Goal: Information Seeking & Learning: Understand process/instructions

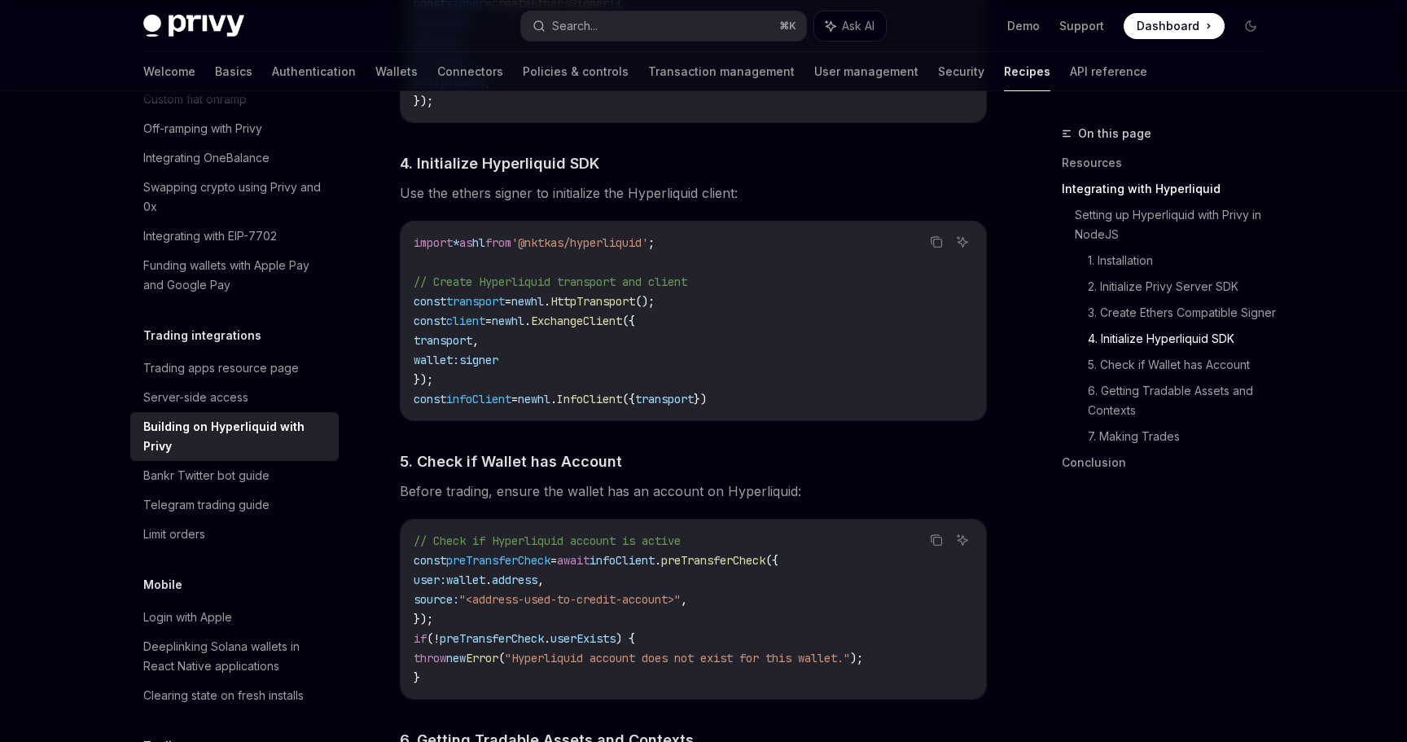
scroll to position [1632, 0]
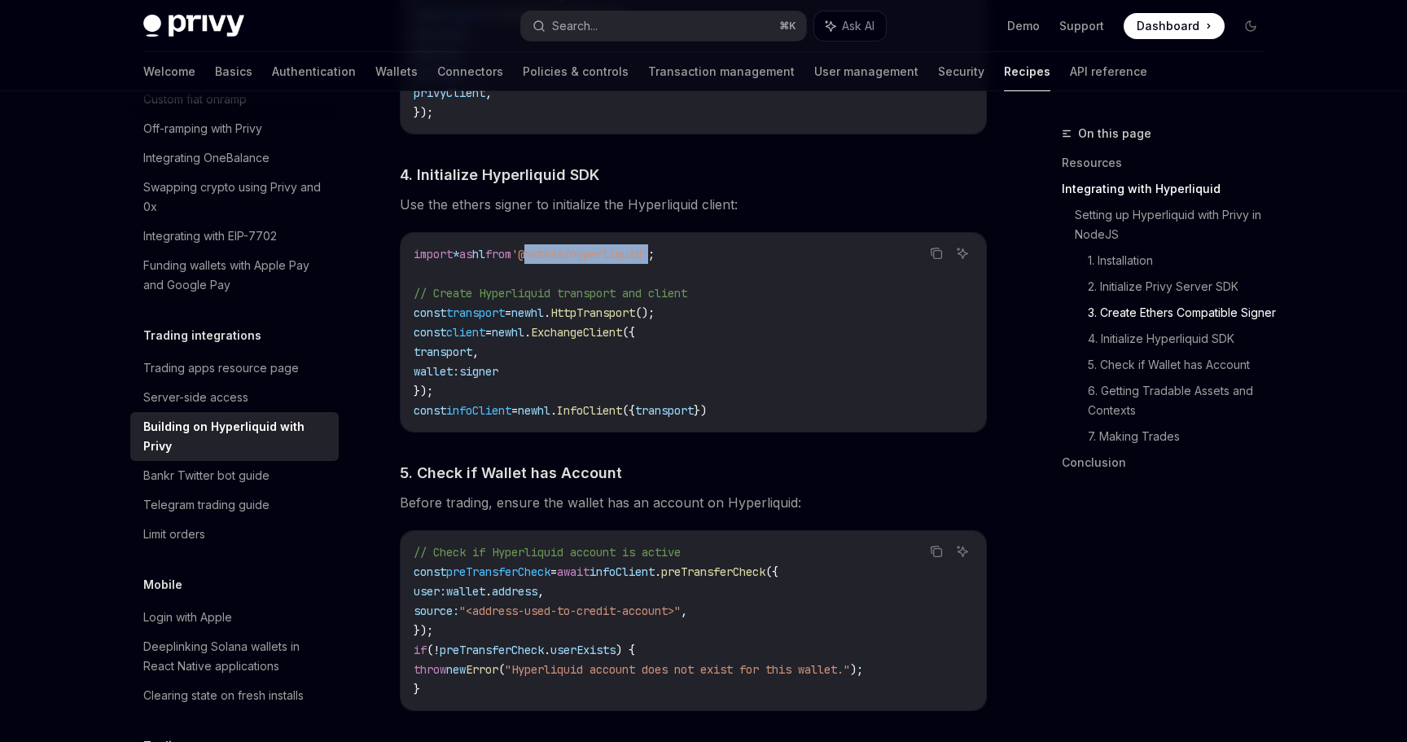
drag, startPoint x: 689, startPoint y: 262, endPoint x: 559, endPoint y: 262, distance: 130.3
click at [558, 261] on span "'@nktkas/hyperliquid'" at bounding box center [579, 254] width 137 height 15
copy span "@nktkas/hyperliquid"
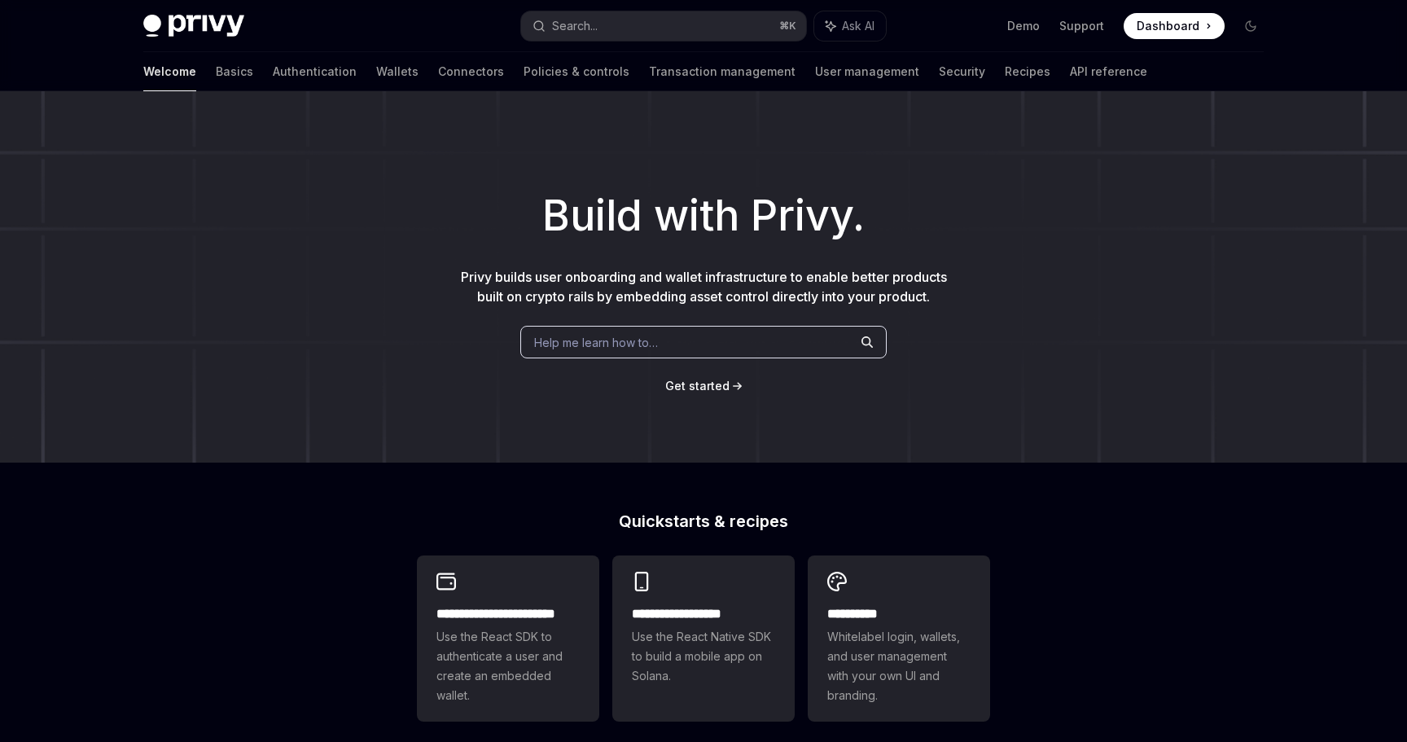
click at [616, 354] on div "Help me learn how to…" at bounding box center [703, 342] width 366 height 33
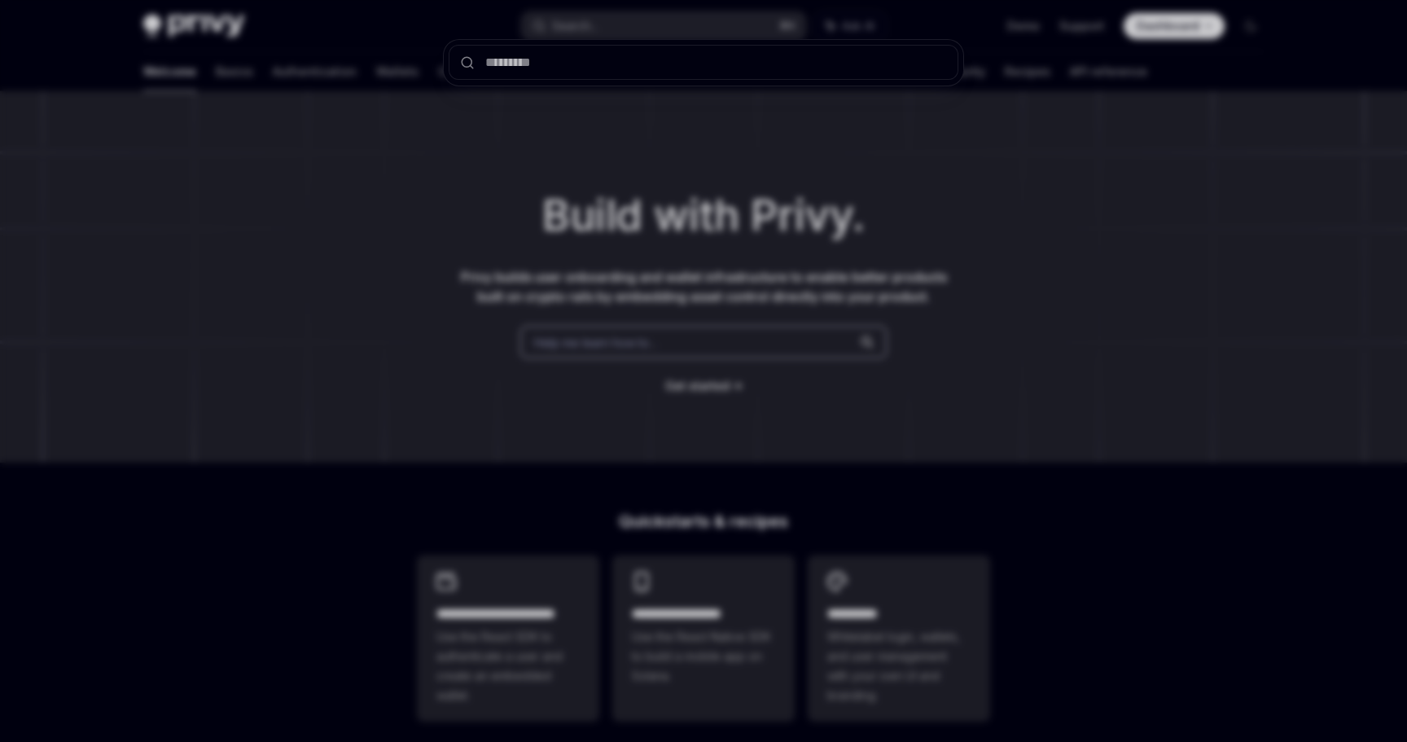
type input "**********"
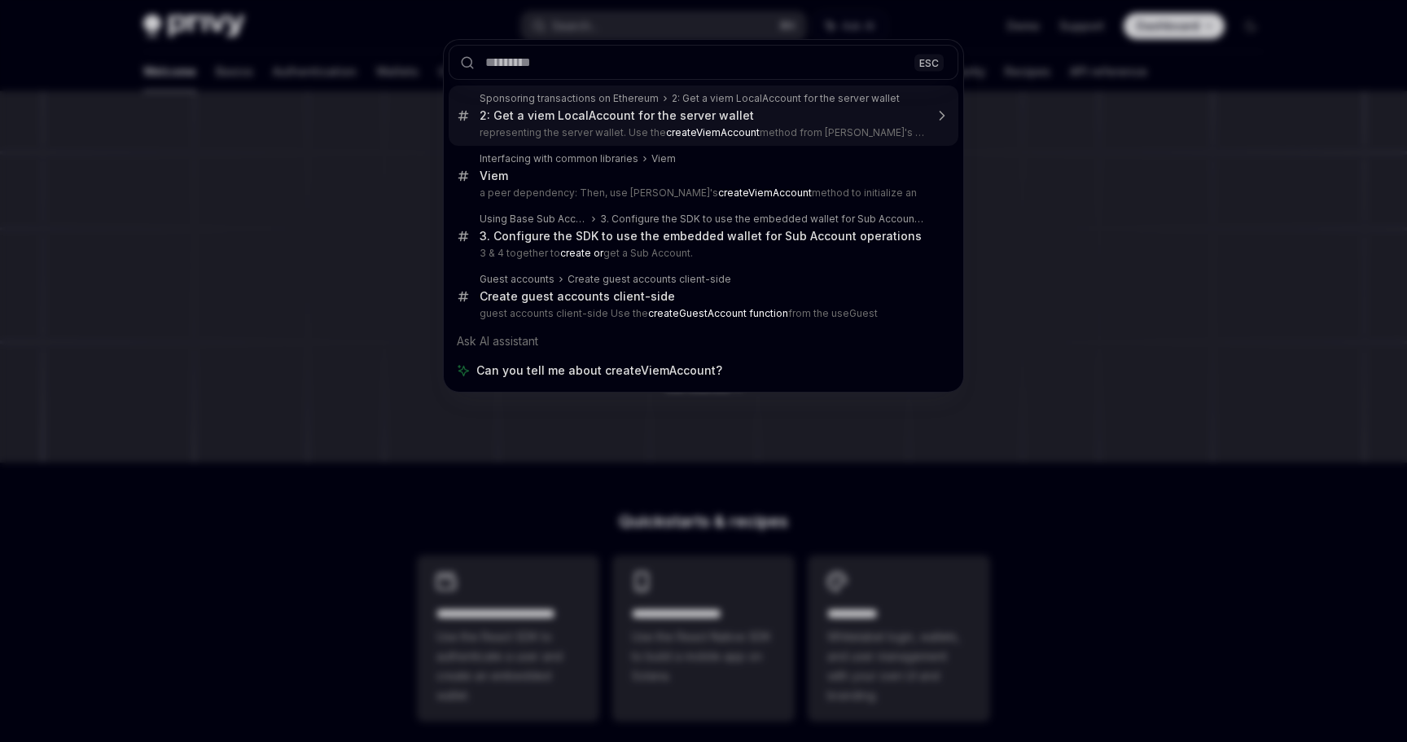
type textarea "*"
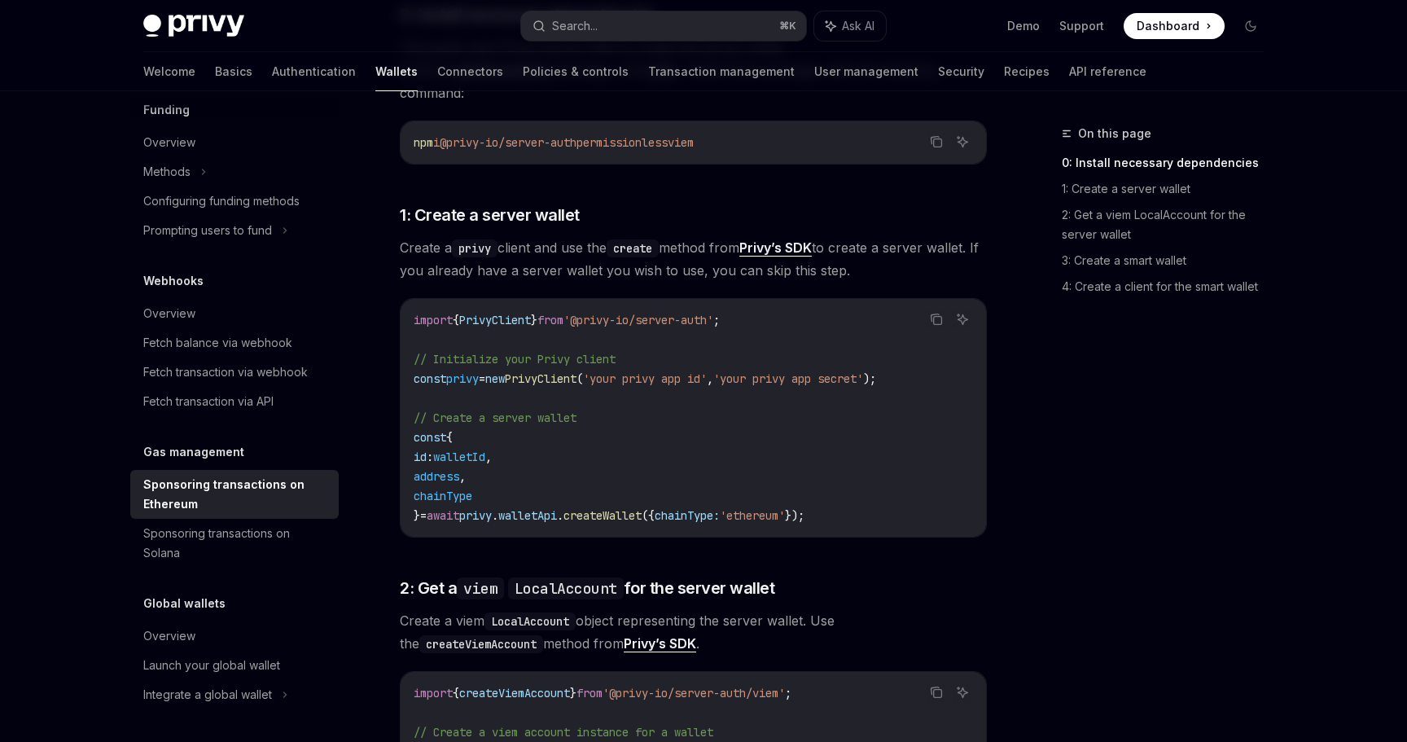
scroll to position [708, 0]
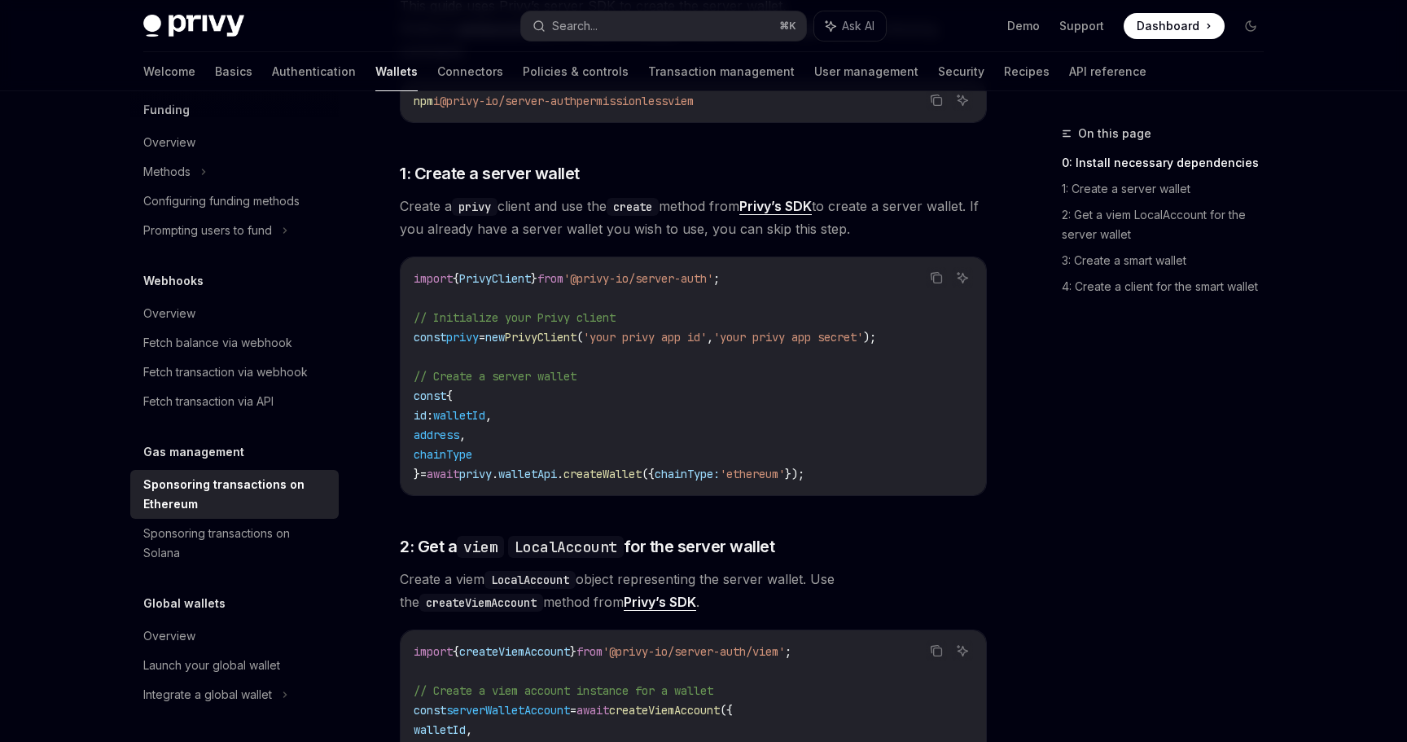
click at [480, 408] on span "walletId" at bounding box center [459, 415] width 52 height 15
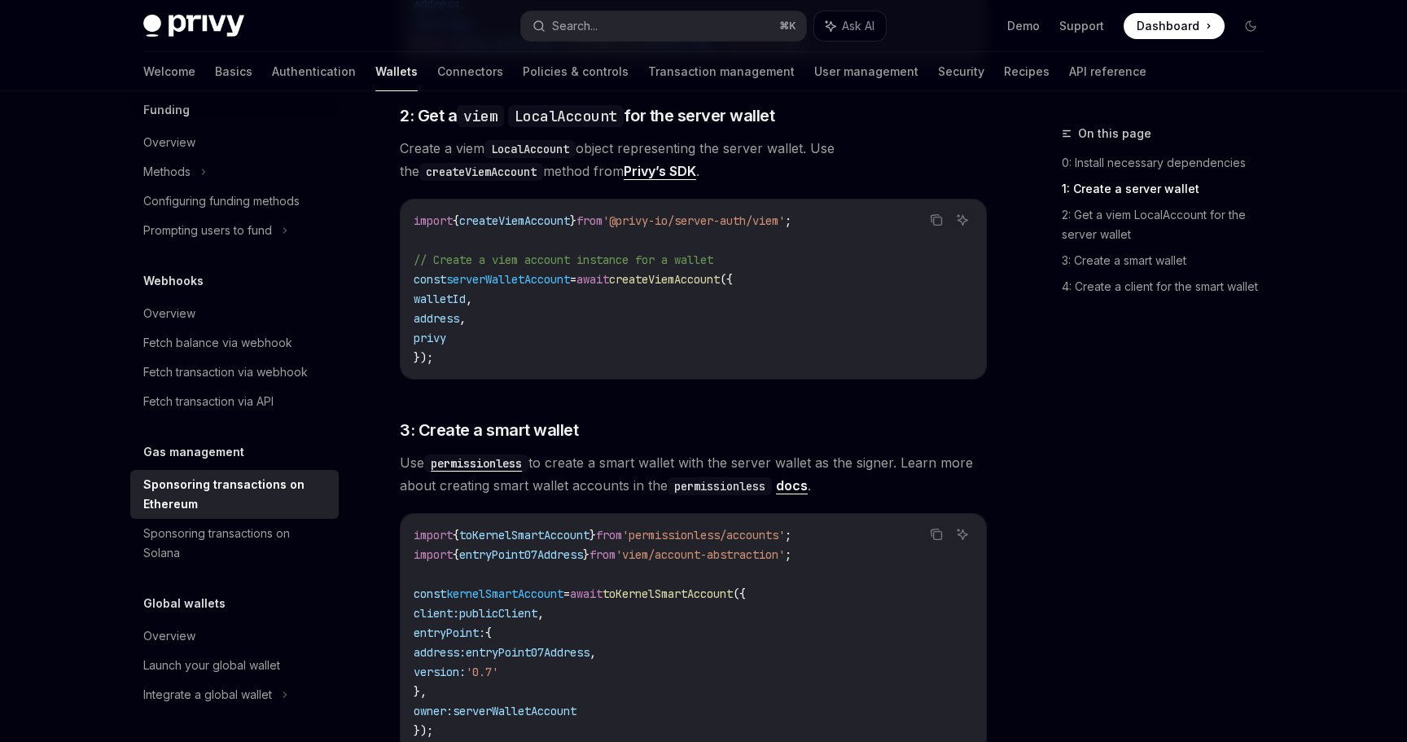
scroll to position [1258, 0]
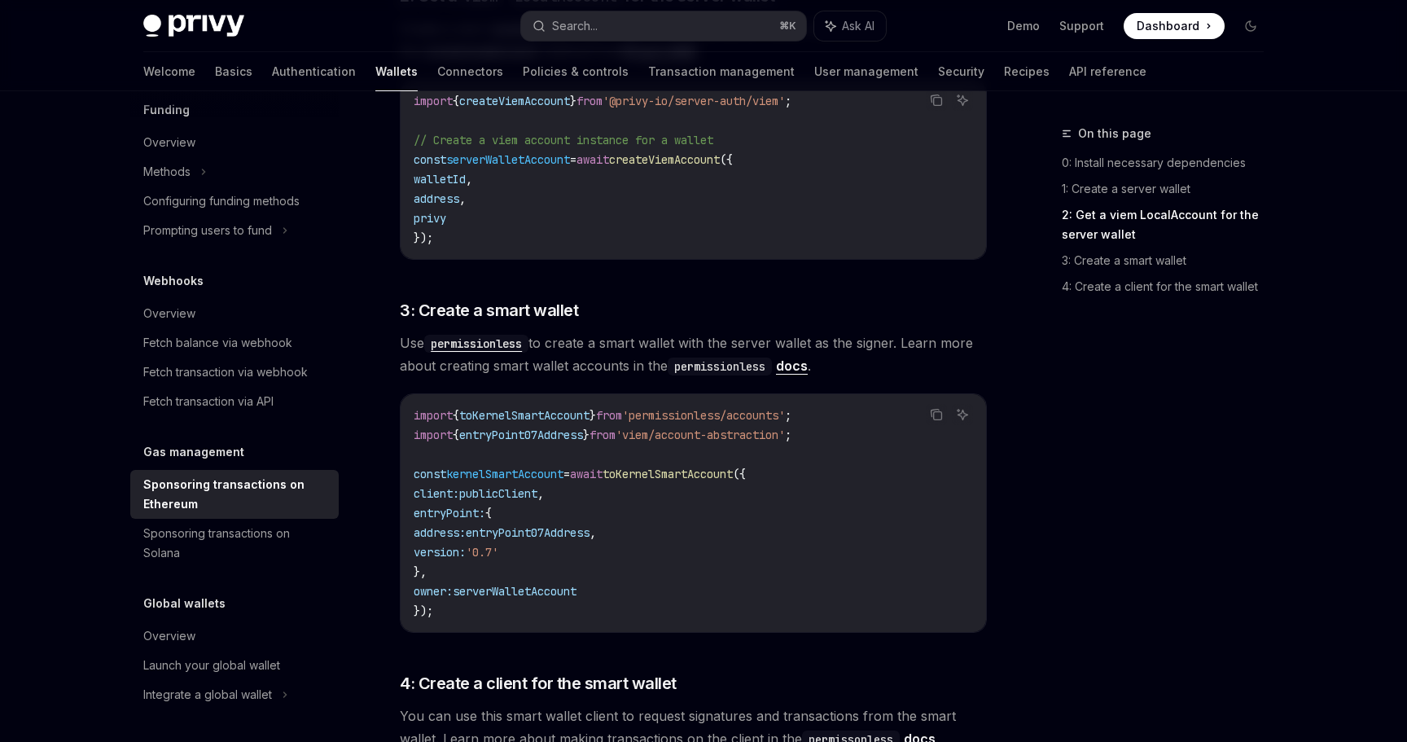
click at [637, 7] on div "Privy Docs home page Search... ⌘ K Ask AI Demo Support Dashboard Dashboard Sear…" at bounding box center [703, 26] width 1120 height 52
click at [624, 37] on button "Search... ⌘ K" at bounding box center [663, 25] width 285 height 29
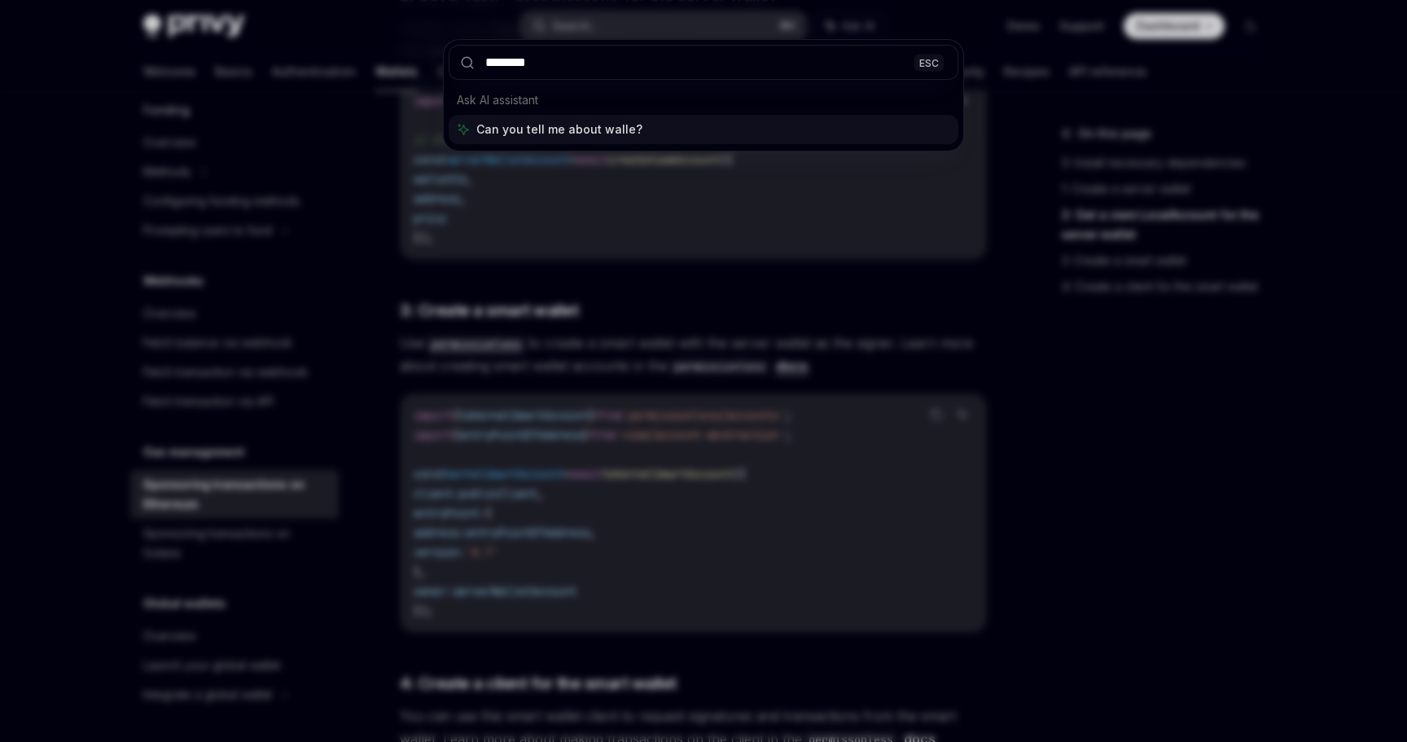
type input "*********"
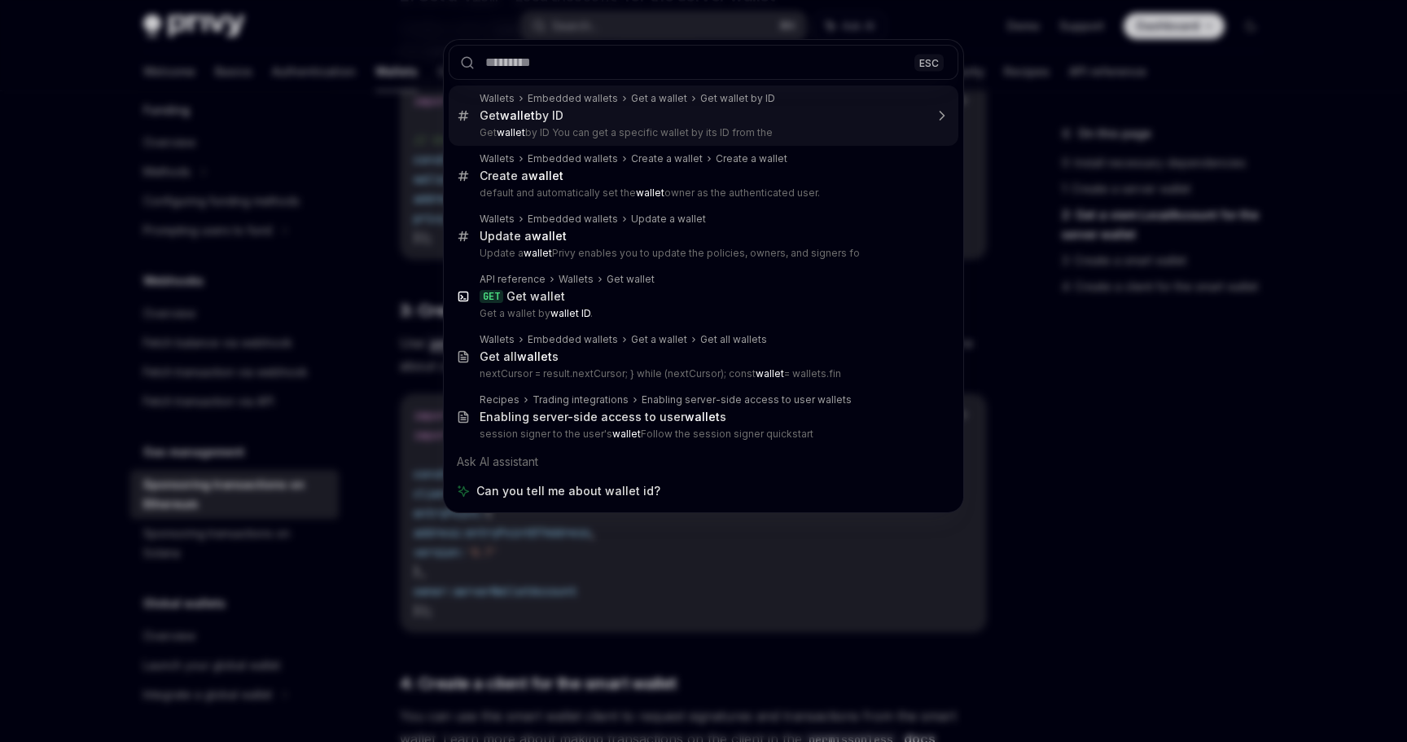
type textarea "*"
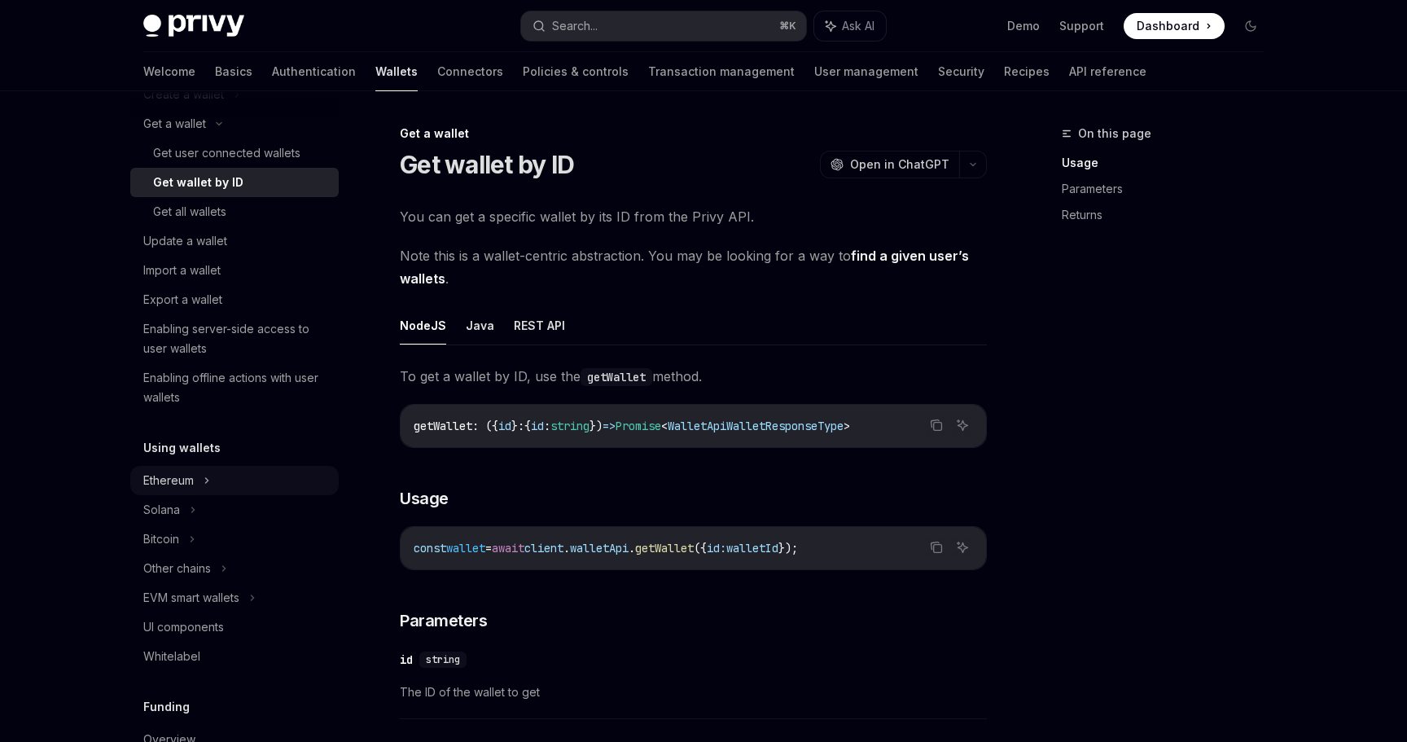
scroll to position [160, 0]
click at [567, 28] on div "Search..." at bounding box center [575, 26] width 46 height 20
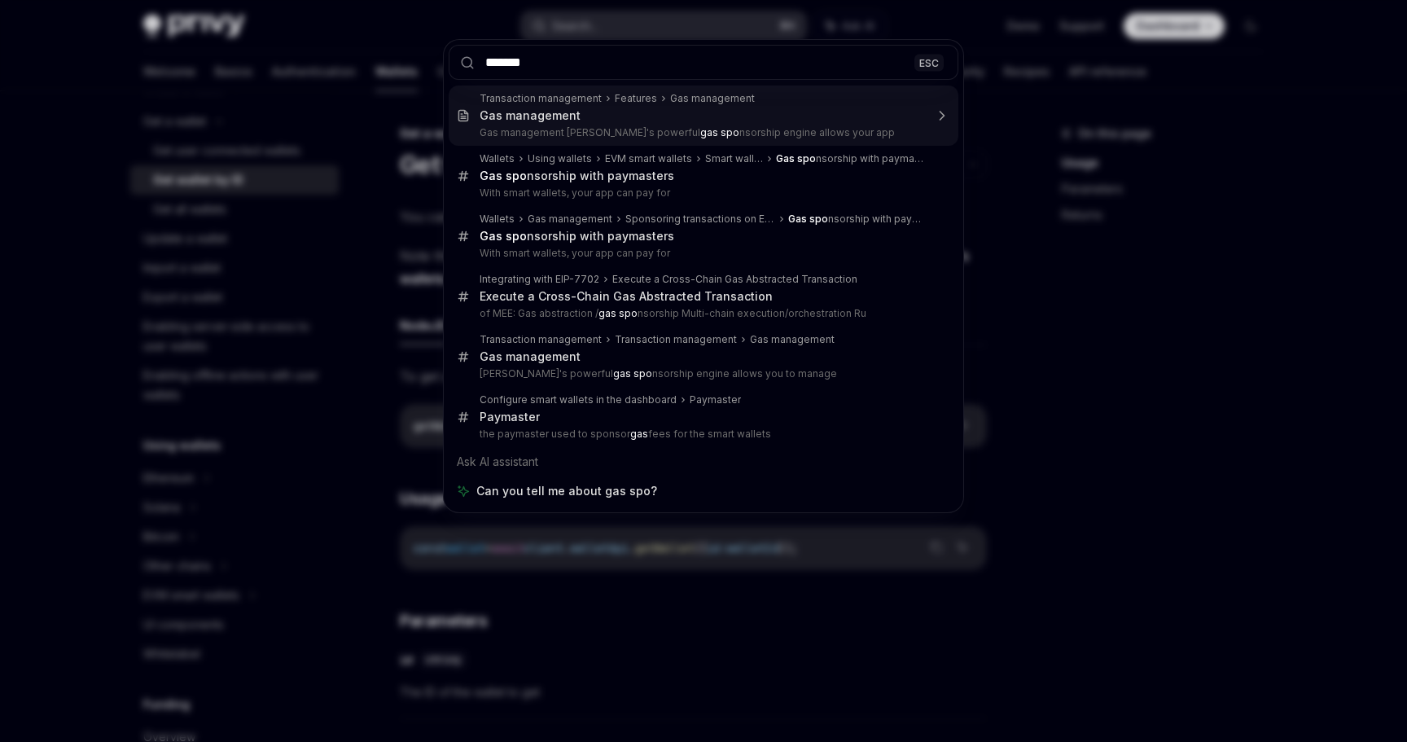
type input "********"
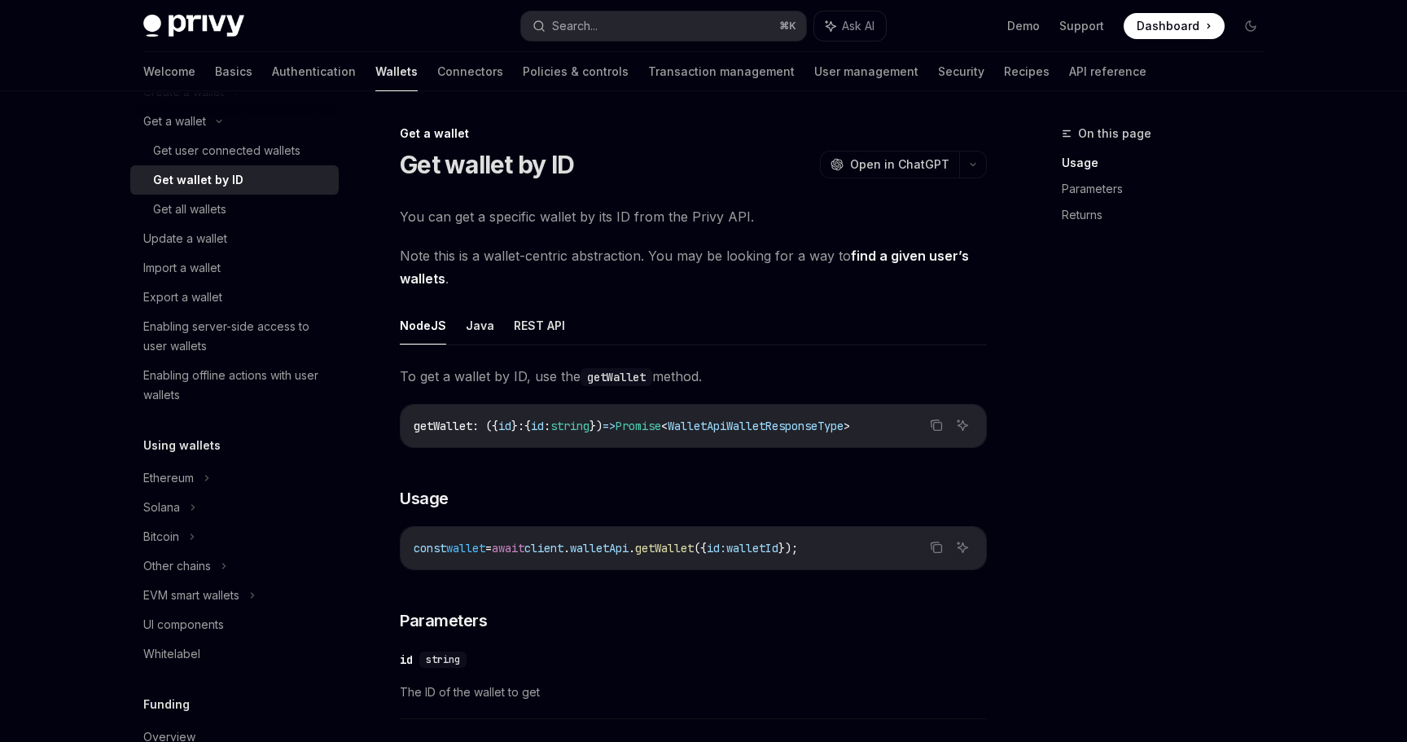
type textarea "*"
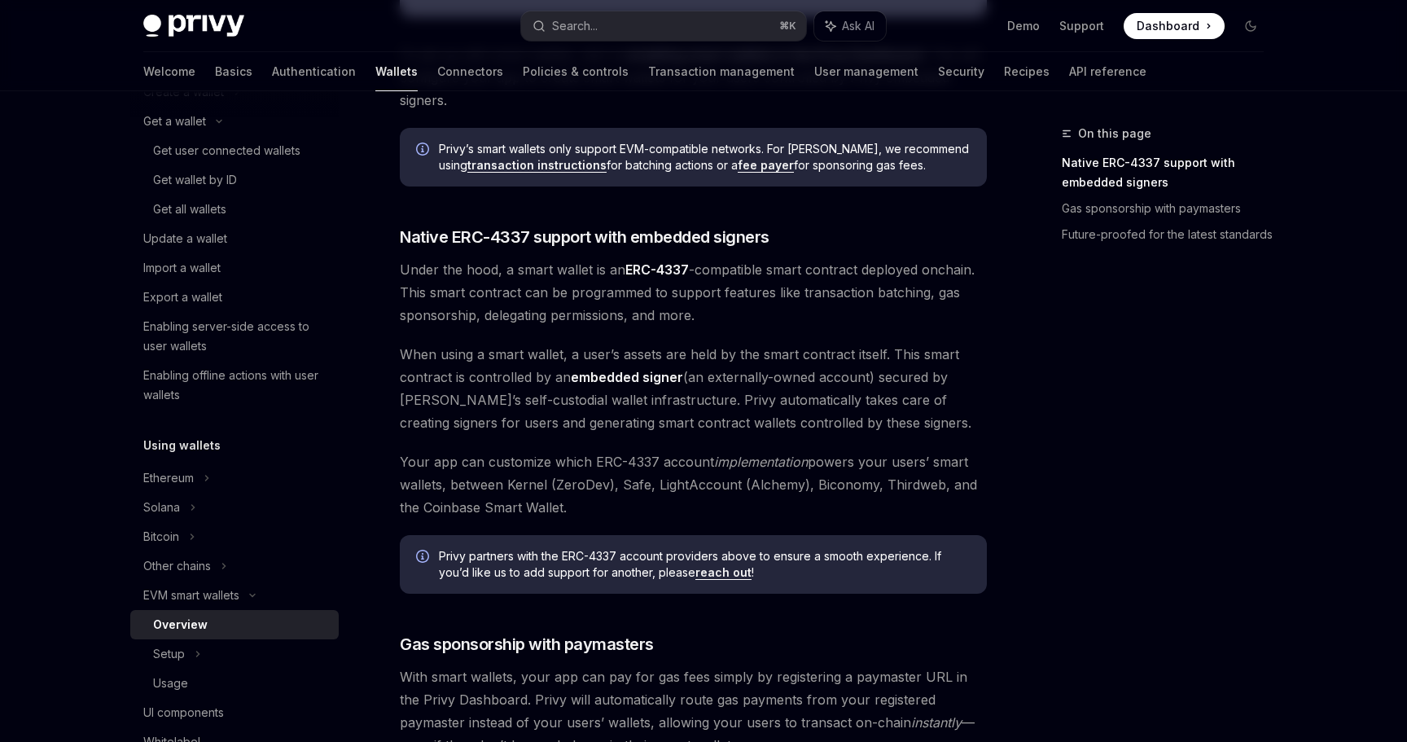
scroll to position [1207, 0]
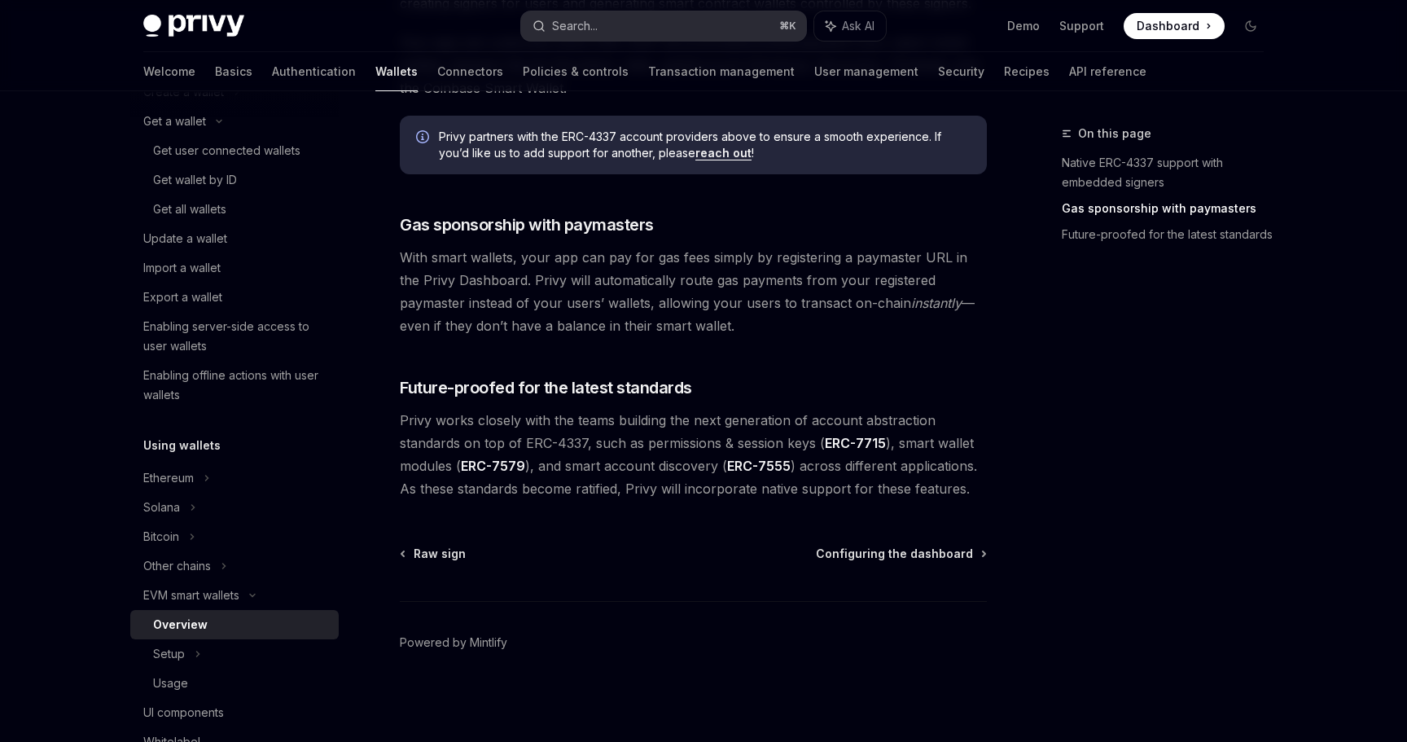
click at [625, 26] on button "Search... ⌘ K" at bounding box center [663, 25] width 285 height 29
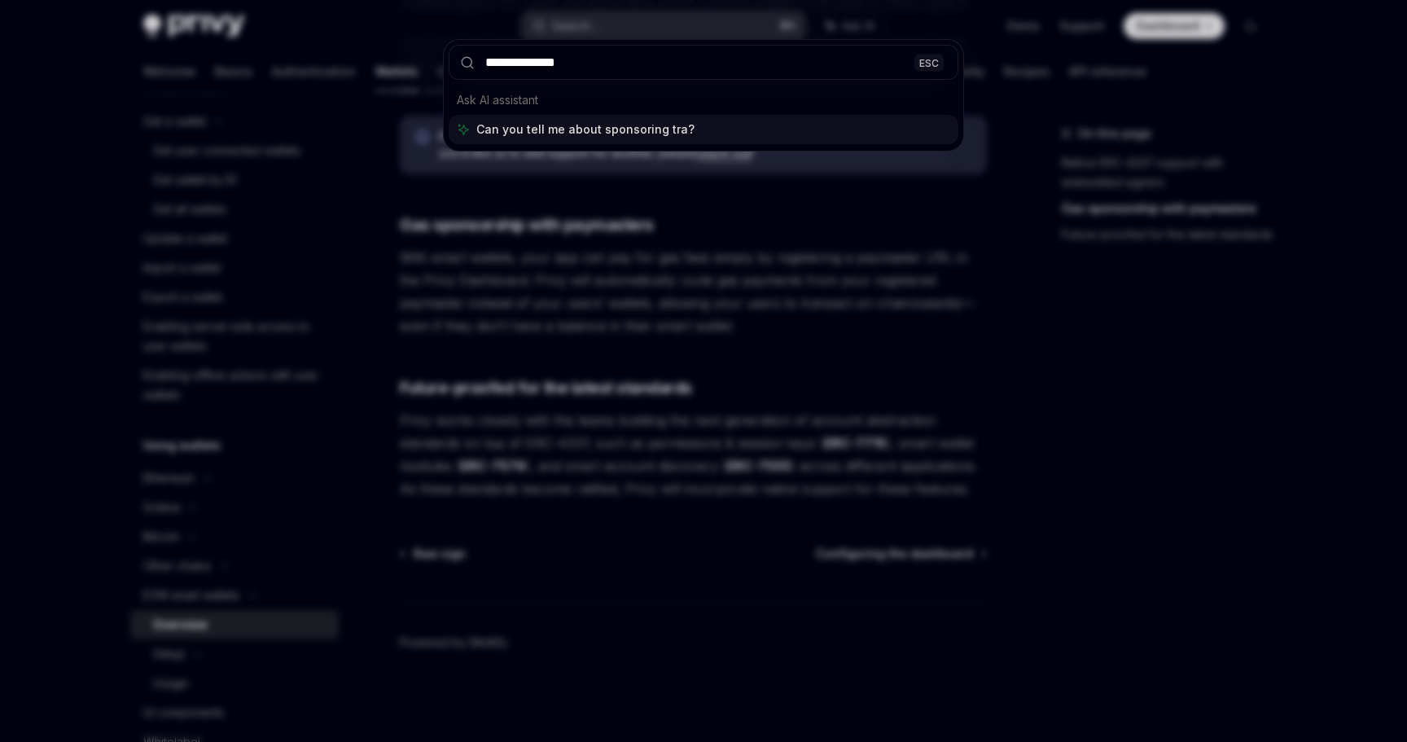
type input "**********"
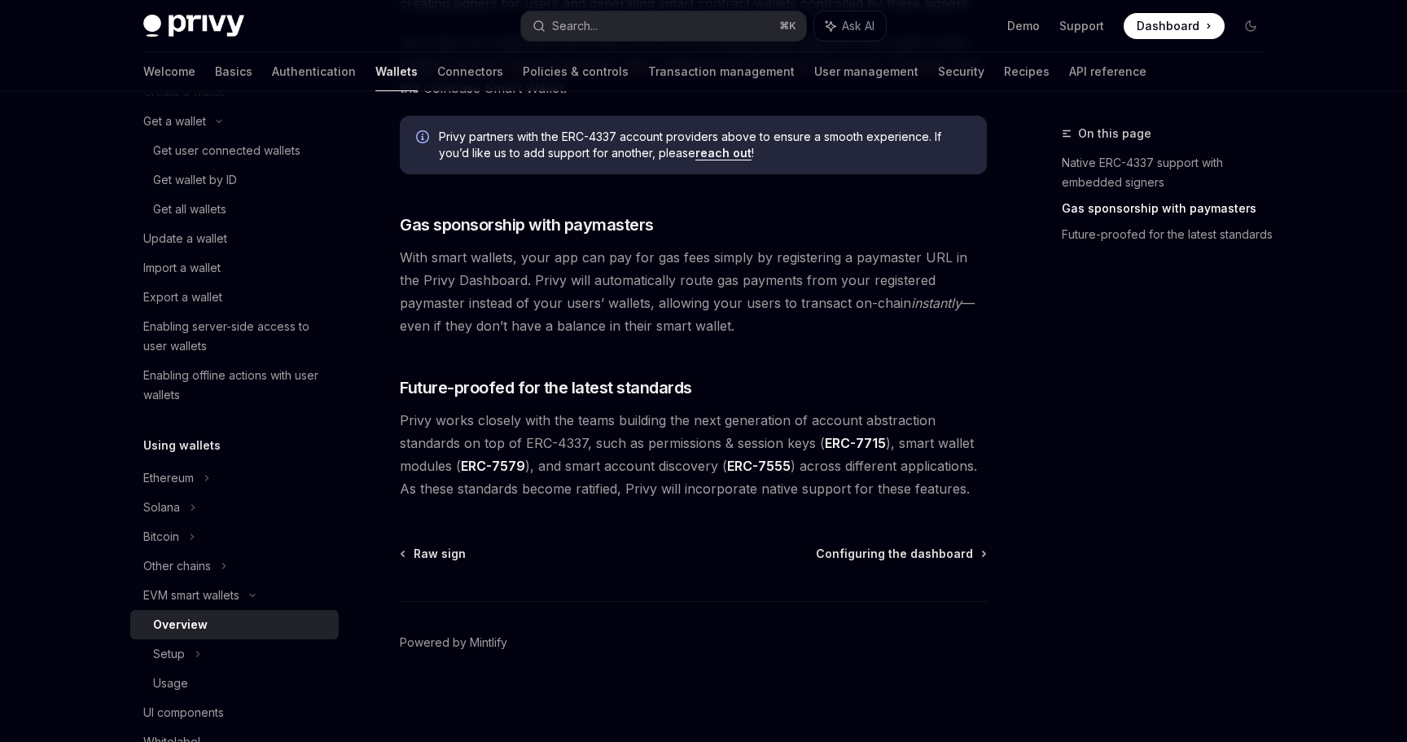
type textarea "*"
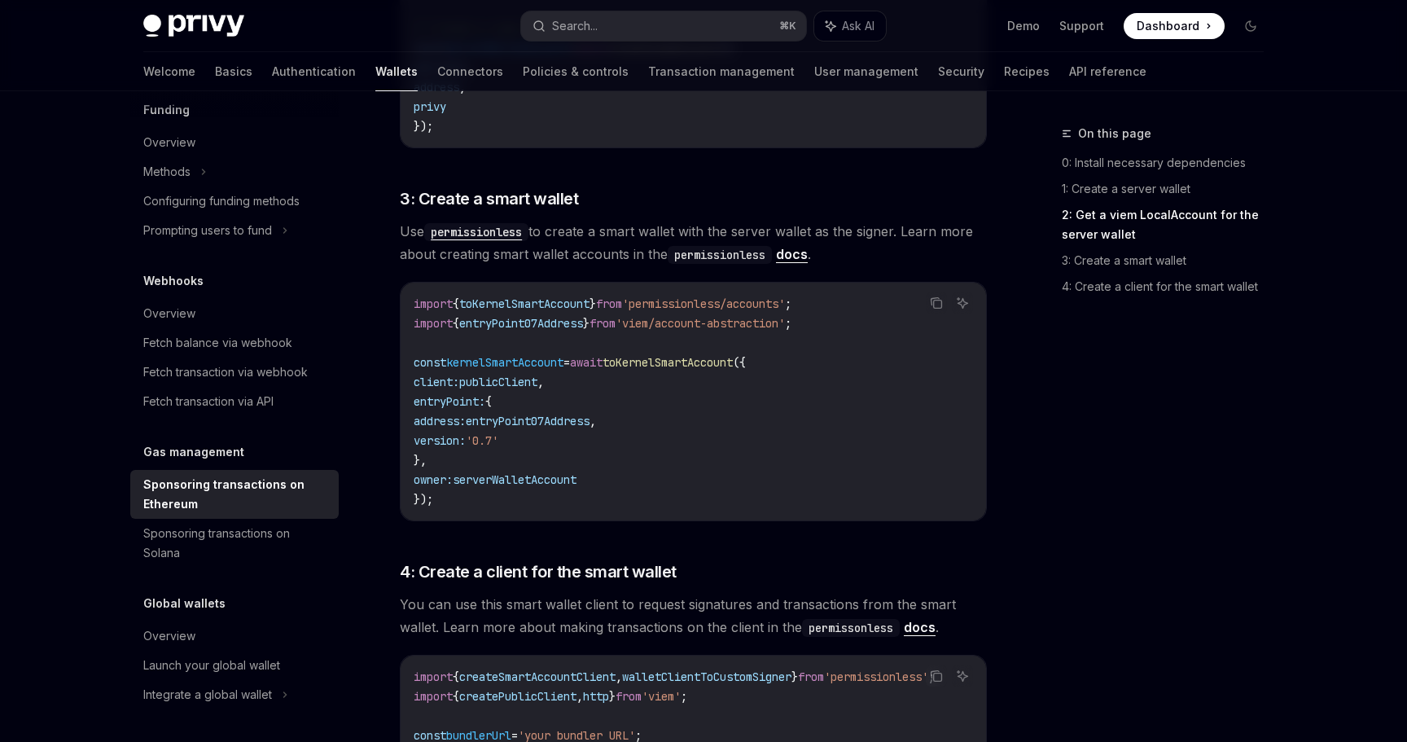
scroll to position [1389, 0]
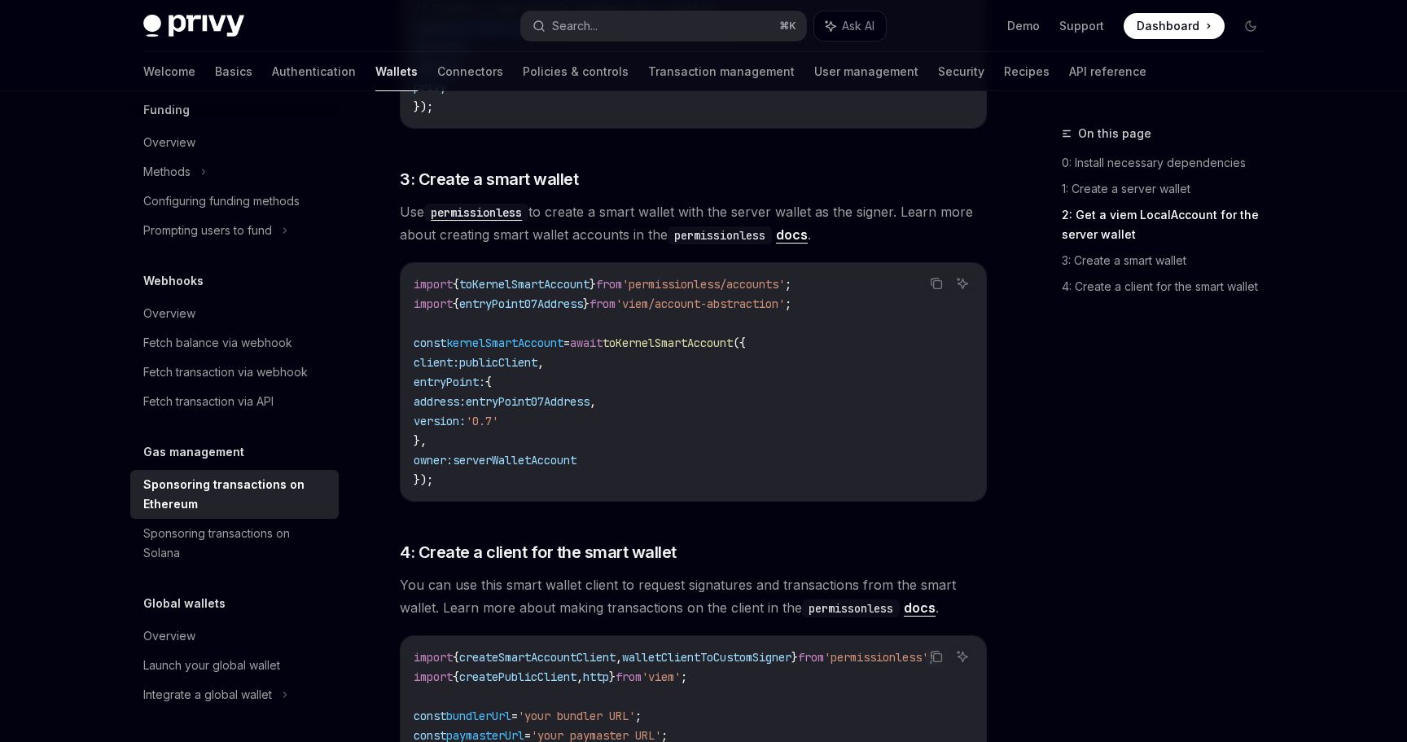
click at [686, 335] on span "toKernelSmartAccount" at bounding box center [667, 342] width 130 height 15
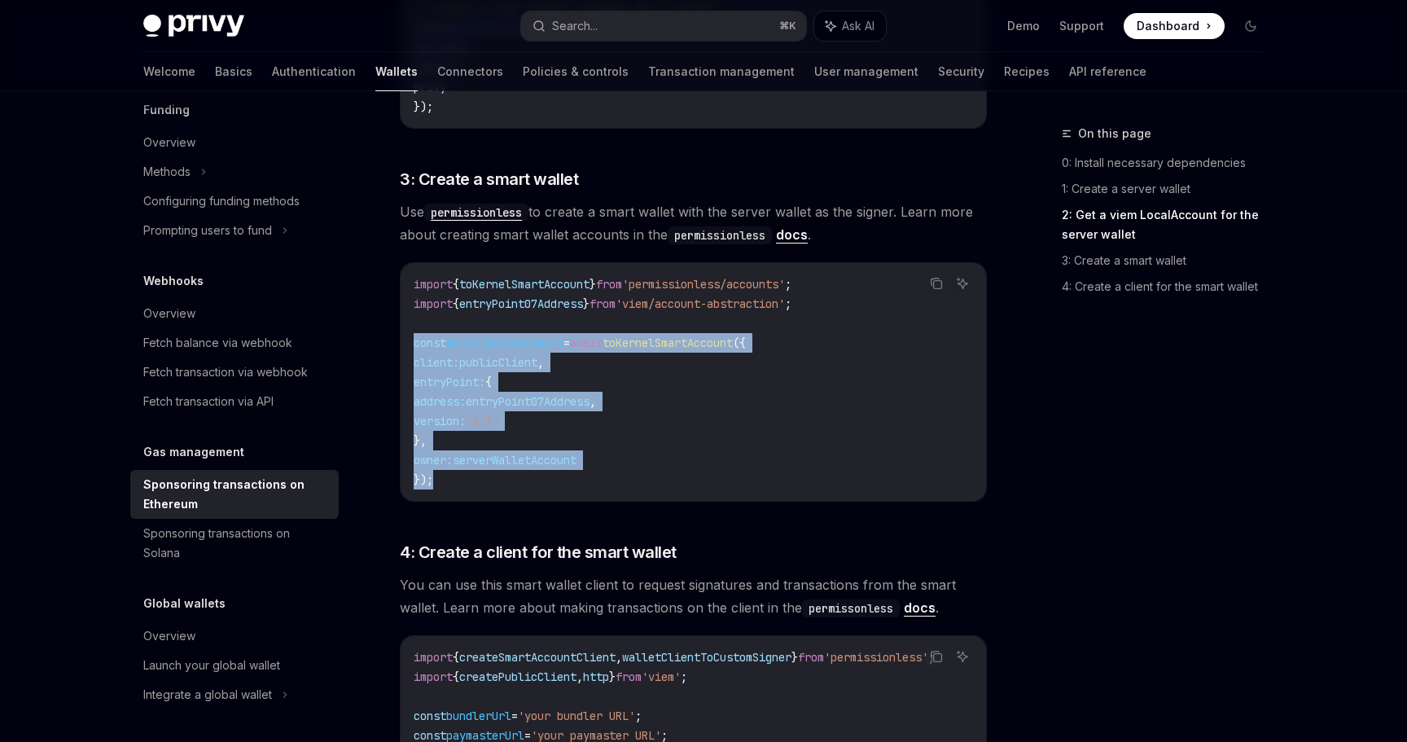
drag, startPoint x: 449, startPoint y: 458, endPoint x: 401, endPoint y: 322, distance: 144.2
click at [401, 322] on div "import { toKernelSmartAccount } from 'permissionless/accounts' ; import { entry…" at bounding box center [693, 382] width 585 height 238
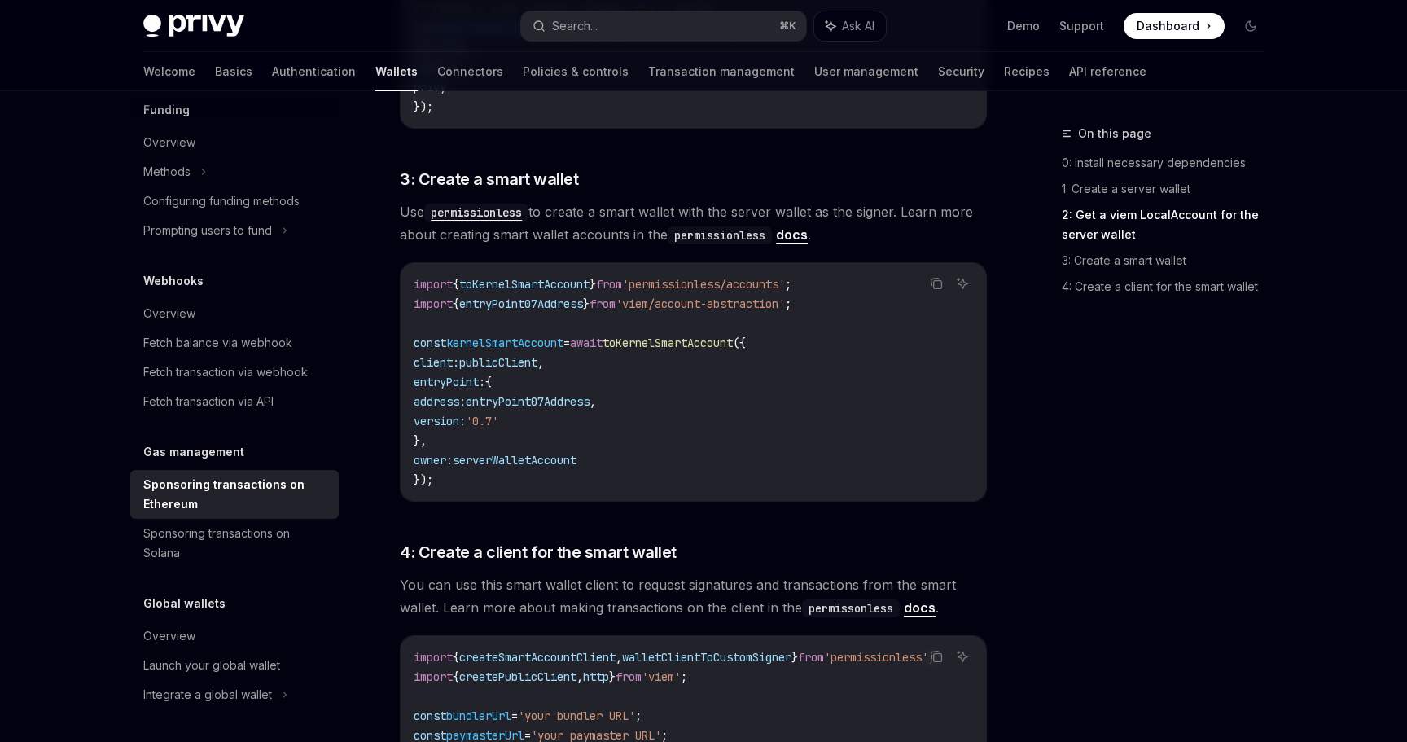
click at [527, 461] on code "import { toKernelSmartAccount } from 'permissionless/accounts' ; import { entry…" at bounding box center [693, 381] width 559 height 215
click at [537, 355] on span "publicClient" at bounding box center [498, 362] width 78 height 15
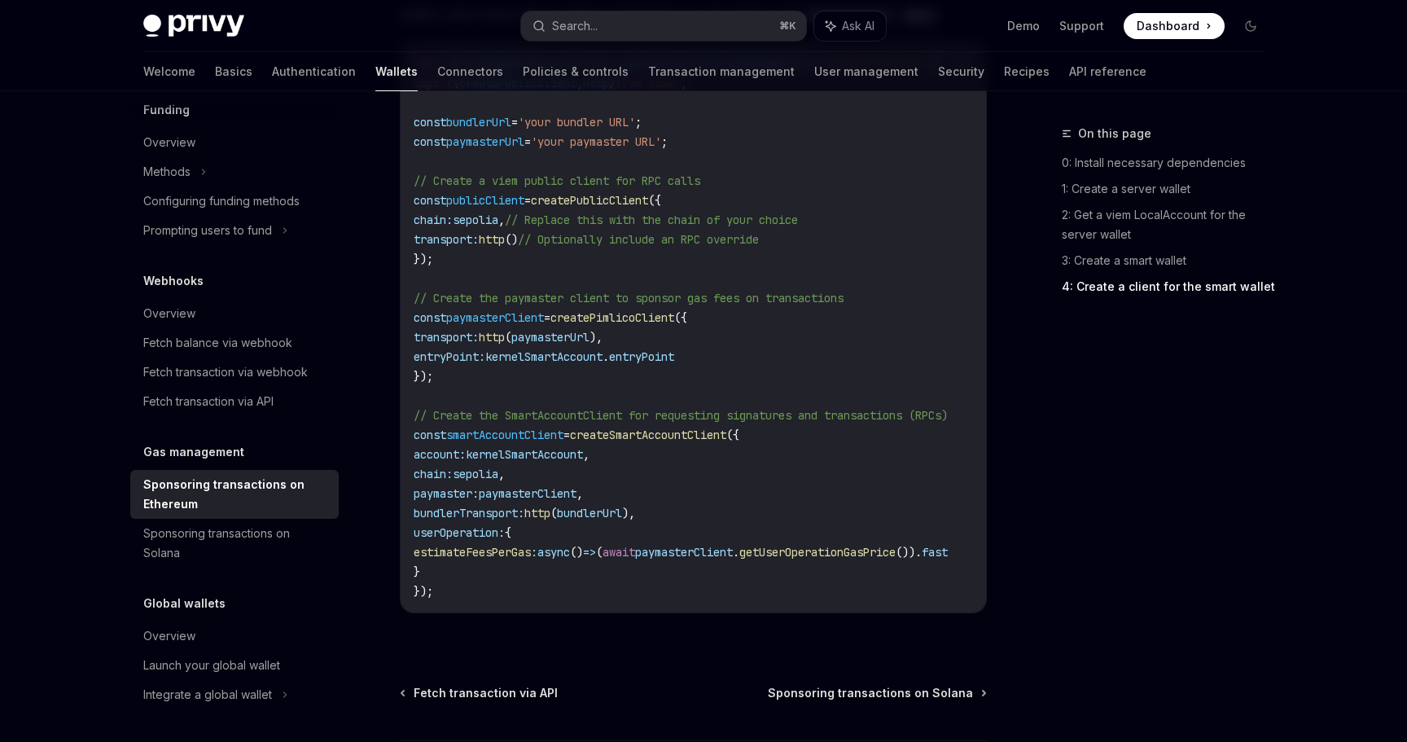
scroll to position [1983, 0]
